Goal: Information Seeking & Learning: Learn about a topic

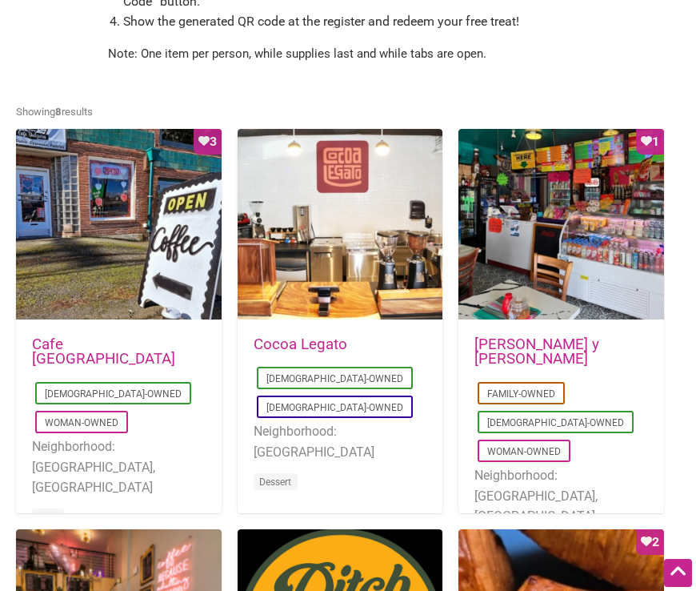
scroll to position [723, 0]
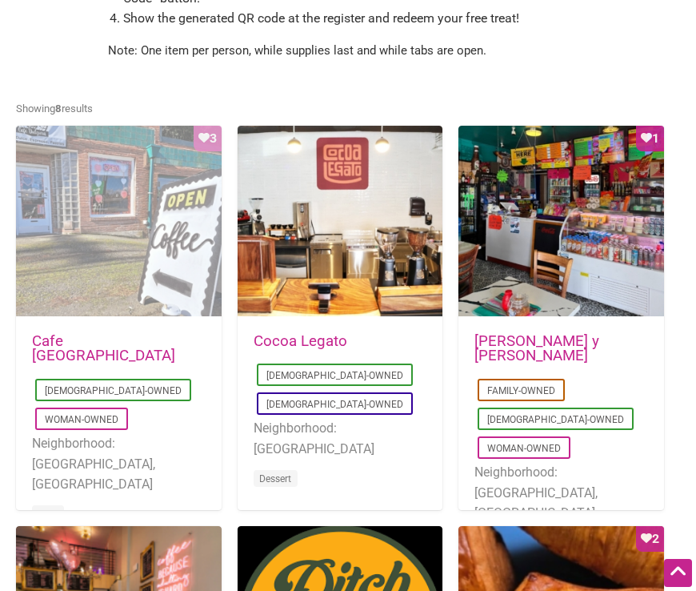
click at [180, 238] on div "Favorite Count 3" at bounding box center [119, 222] width 206 height 192
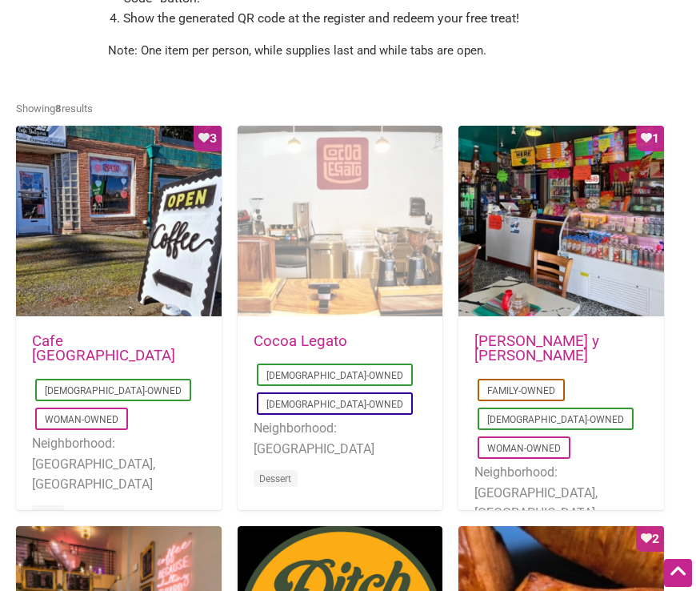
click at [356, 239] on div at bounding box center [341, 222] width 206 height 192
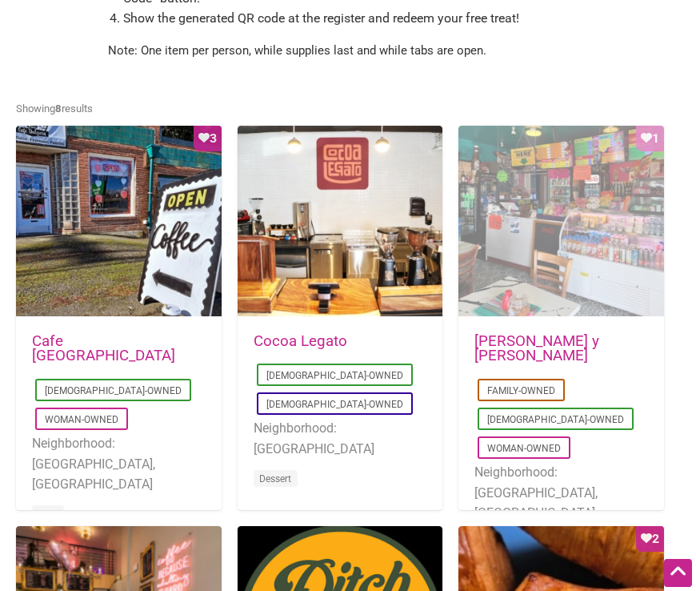
click at [556, 261] on div "Favorite Count 1" at bounding box center [562, 222] width 206 height 192
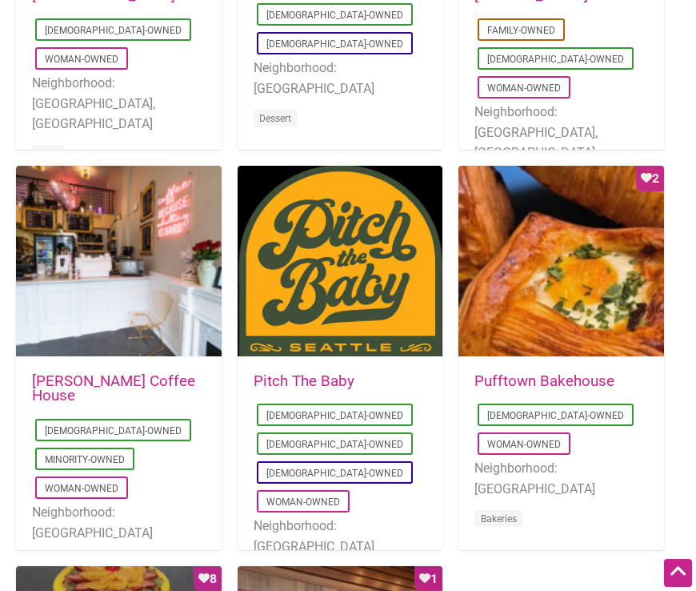
scroll to position [1084, 0]
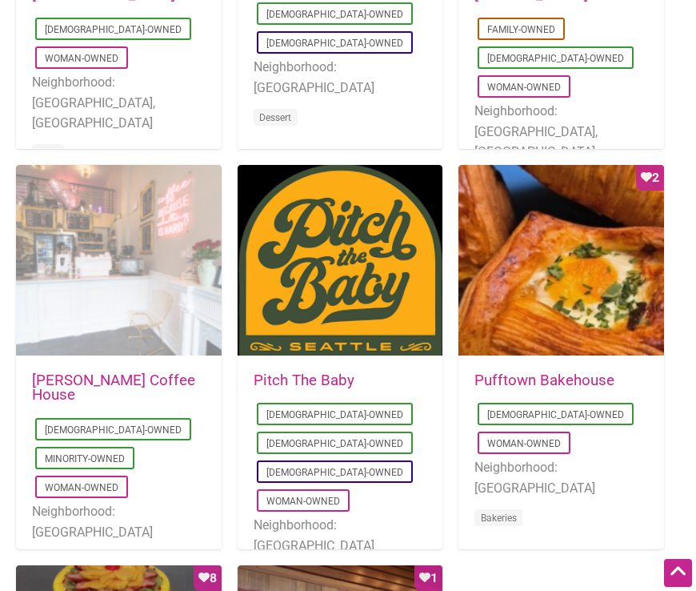
click at [110, 275] on div at bounding box center [119, 261] width 206 height 192
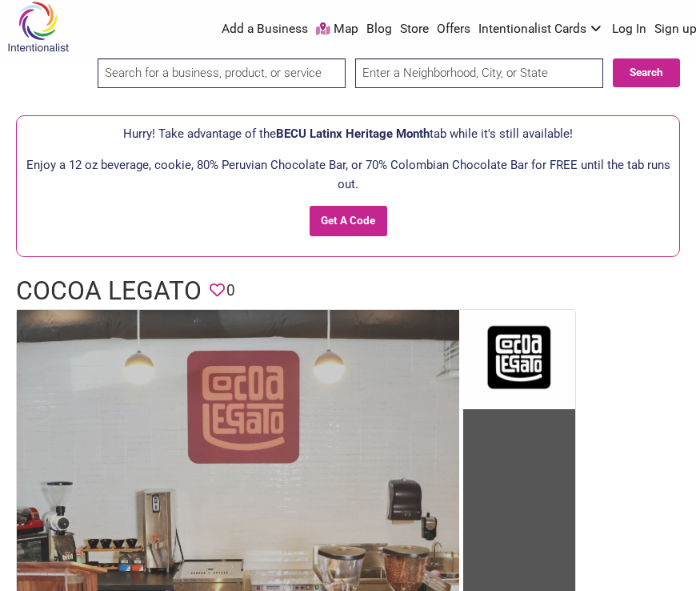
scroll to position [4, 0]
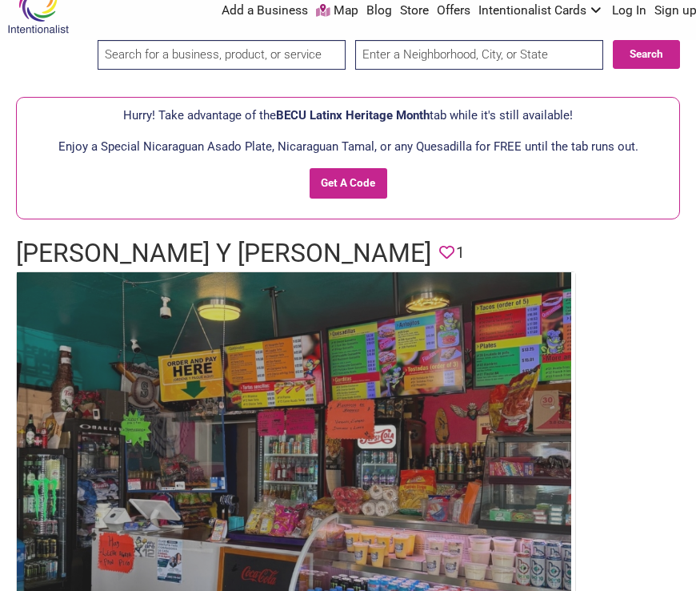
scroll to position [26, 0]
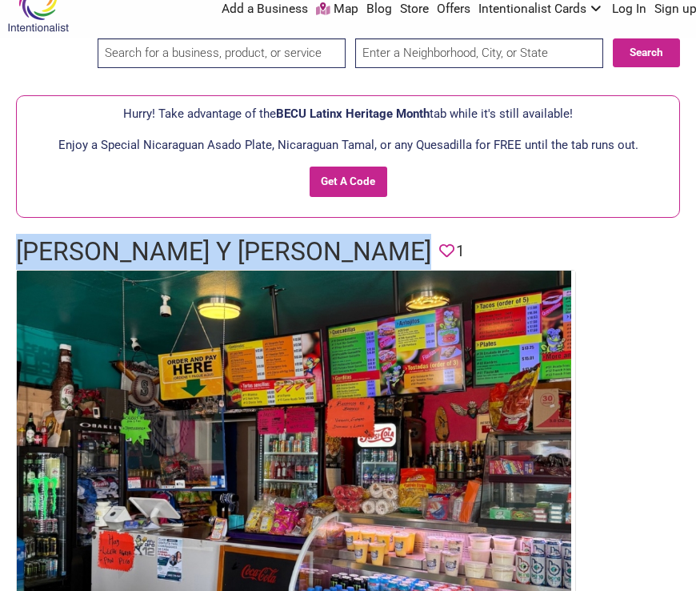
drag, startPoint x: 19, startPoint y: 245, endPoint x: 428, endPoint y: 263, distance: 409.3
click at [428, 263] on h1 "[PERSON_NAME] y [PERSON_NAME]" at bounding box center [223, 252] width 415 height 36
copy h1 "[PERSON_NAME] y [PERSON_NAME]"
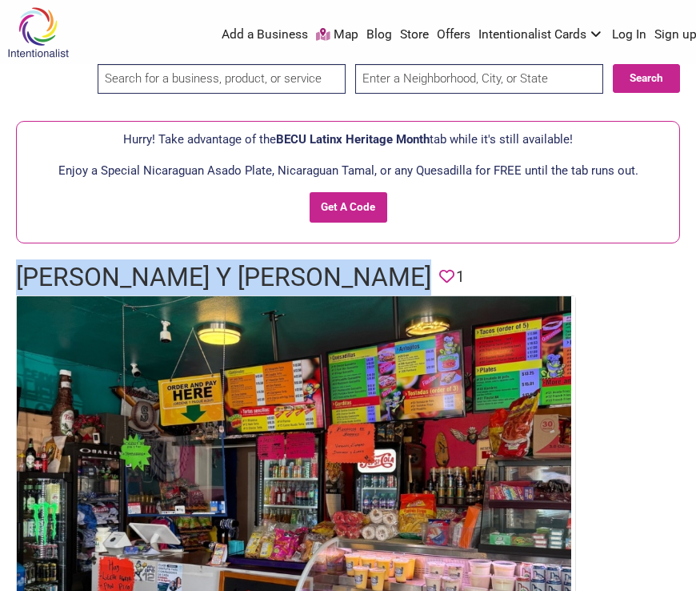
scroll to position [5, 0]
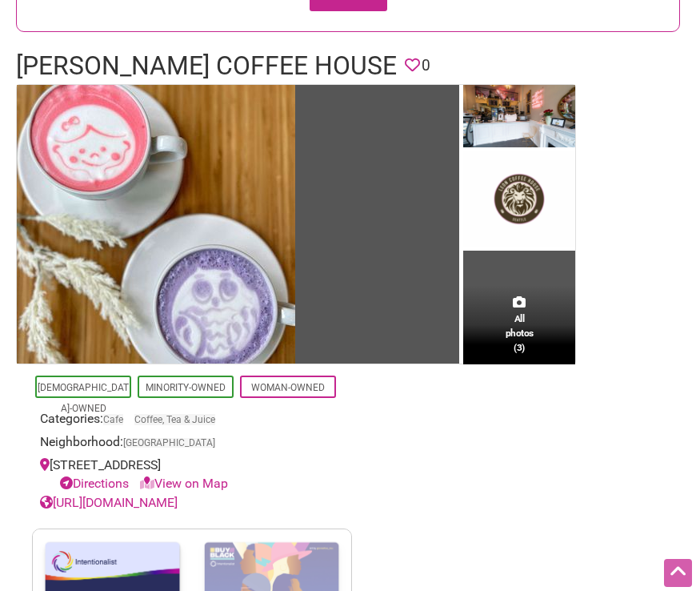
scroll to position [28, 0]
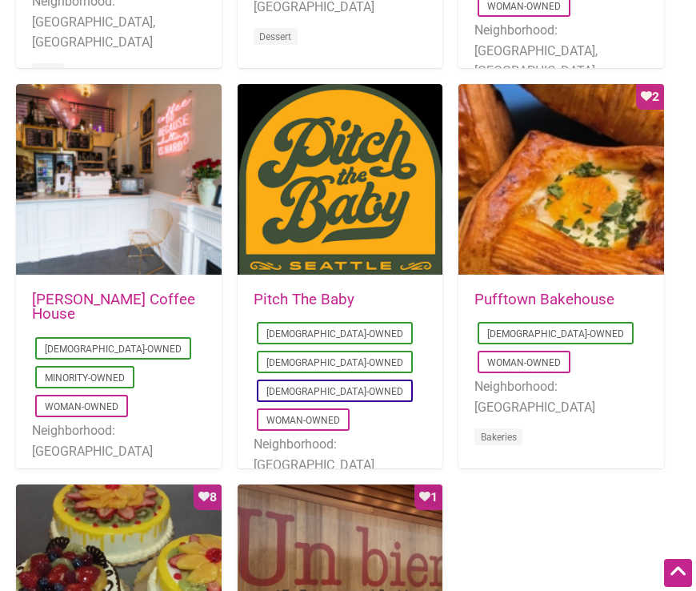
scroll to position [1167, 0]
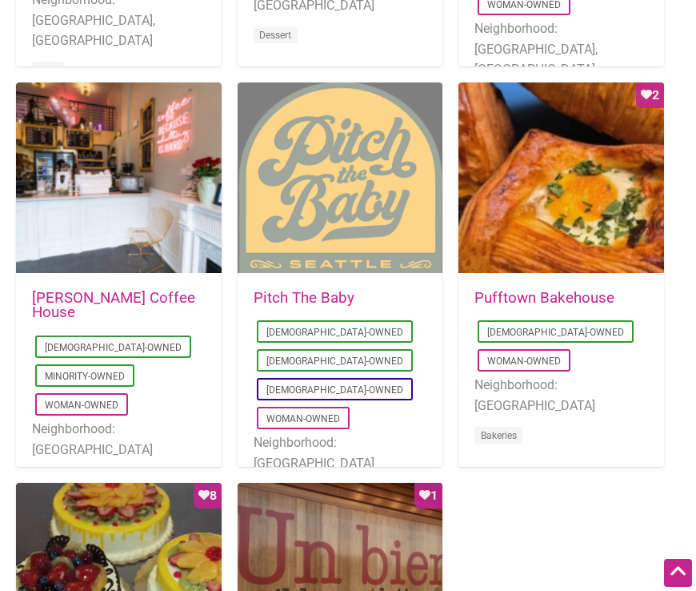
click at [389, 192] on div at bounding box center [341, 178] width 206 height 192
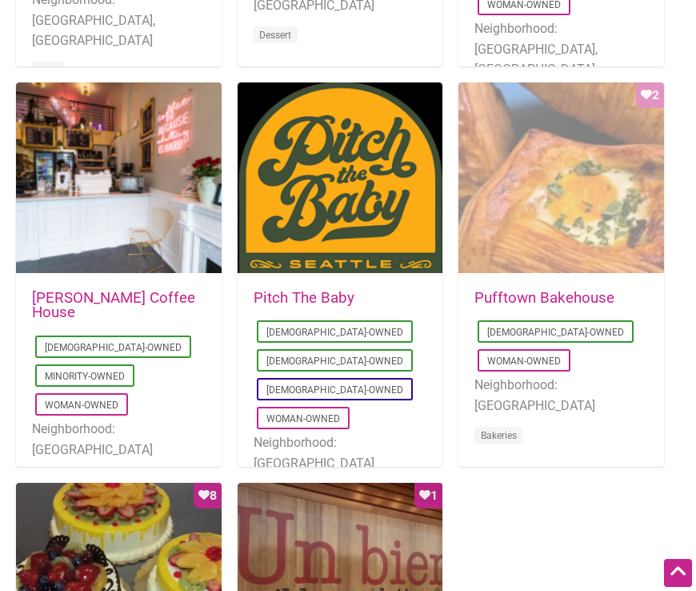
click at [599, 222] on div "Favorite Count 2" at bounding box center [562, 178] width 206 height 192
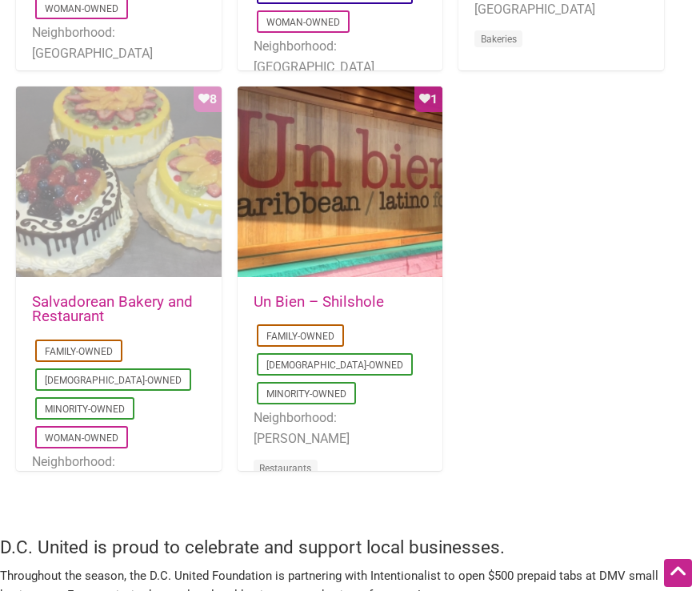
scroll to position [1571, 0]
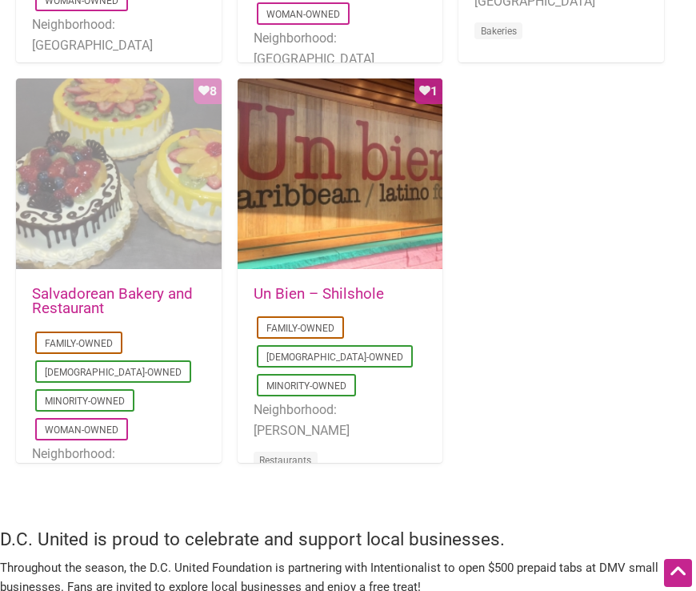
click at [122, 210] on div "Favorite Count 8" at bounding box center [119, 174] width 206 height 192
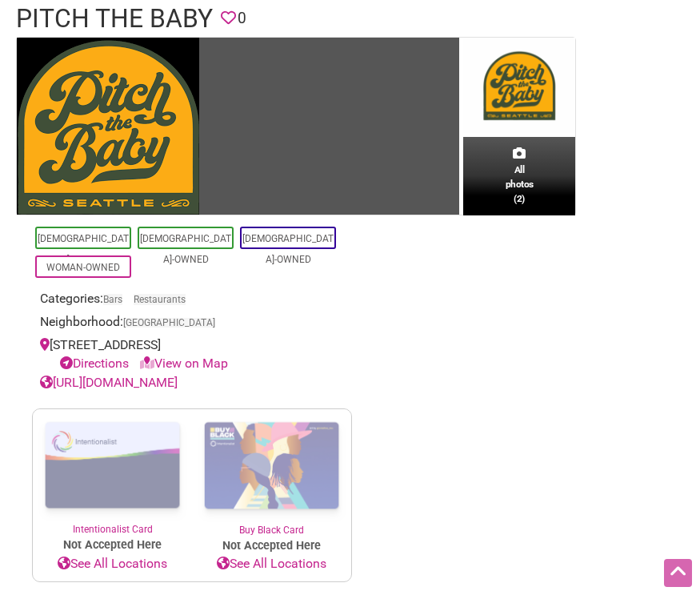
scroll to position [262, 0]
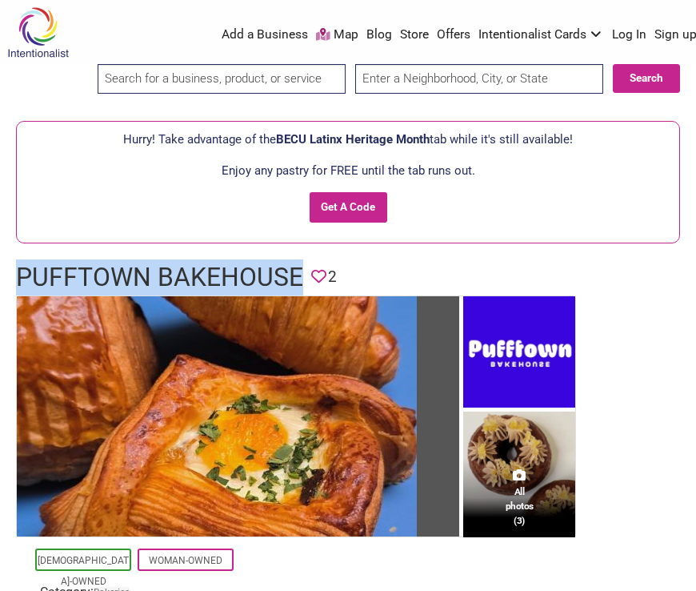
drag, startPoint x: 301, startPoint y: 279, endPoint x: 18, endPoint y: 264, distance: 283.7
click at [18, 264] on h1 "Pufftown Bakehouse" at bounding box center [159, 277] width 287 height 36
copy h1 "Pufftown Bakehouse"
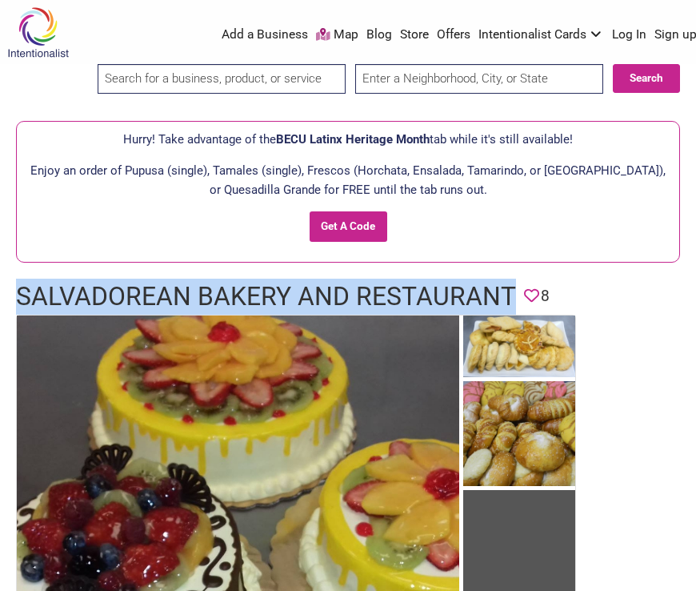
drag, startPoint x: 515, startPoint y: 296, endPoint x: -1, endPoint y: 302, distance: 516.1
click at [0, 302] on html "× Menu 0 Add a Business Map Blog Store Offers Intentionalist Cards Buy Black Ca…" at bounding box center [348, 295] width 696 height 591
copy h1 "Salvadorean Bakery and Restaurant"
